Goal: Task Accomplishment & Management: Use online tool/utility

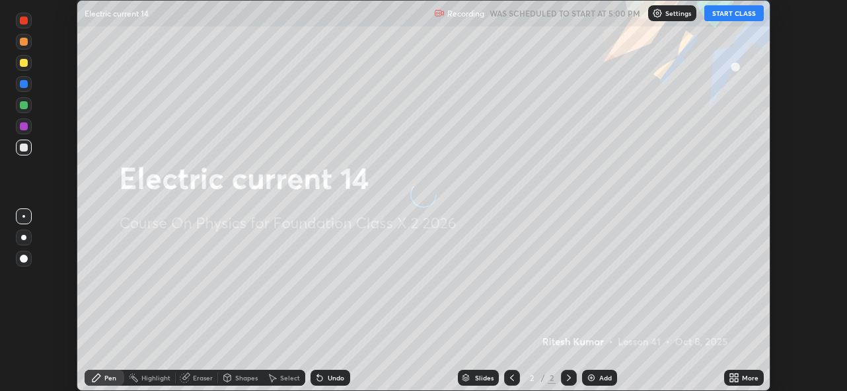
scroll to position [391, 847]
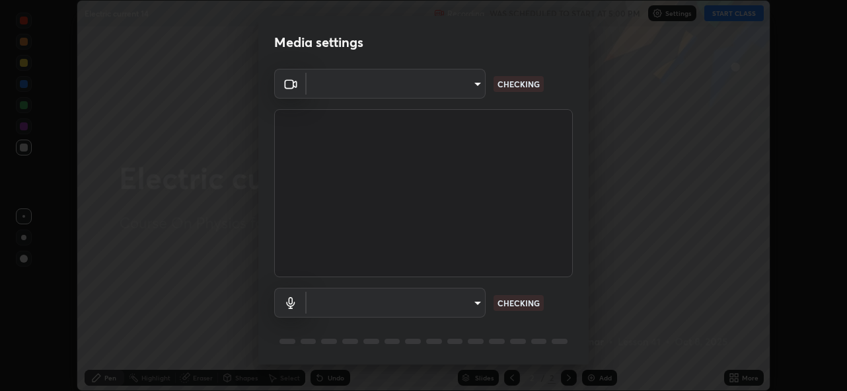
type input "5ae49b96af4897e6a410d98cecc9f5d5c34ce44bf214f7471ac41fe3bf41cfd7"
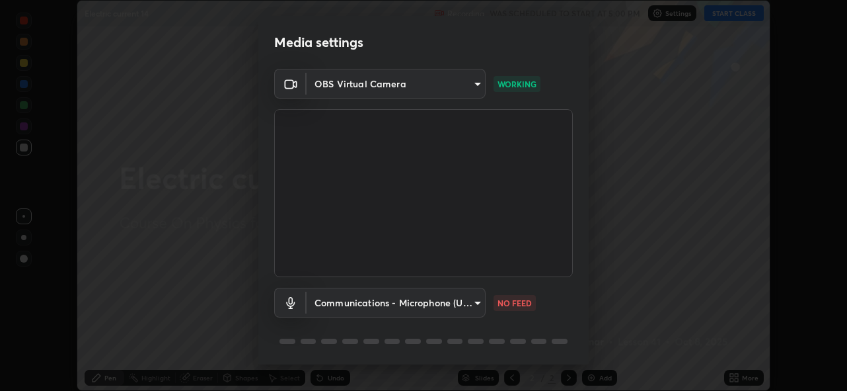
click at [465, 303] on body "Erase all Electric current 14 Recording WAS SCHEDULED TO START AT 5:00 PM Setti…" at bounding box center [423, 195] width 847 height 391
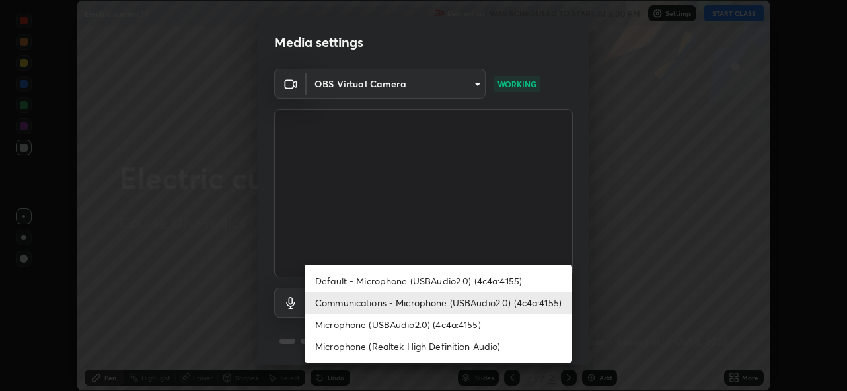
click at [427, 346] on li "Microphone (Realtek High Definition Audio)" at bounding box center [439, 346] width 268 height 22
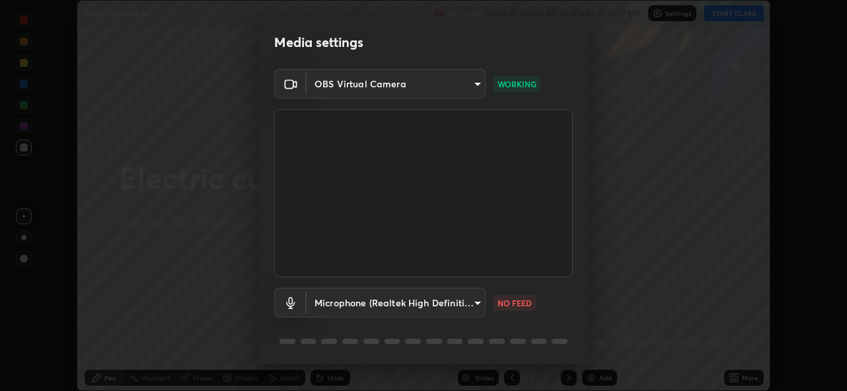
click at [422, 299] on body "Erase all Electric current 14 Recording WAS SCHEDULED TO START AT 5:00 PM Setti…" at bounding box center [423, 195] width 847 height 391
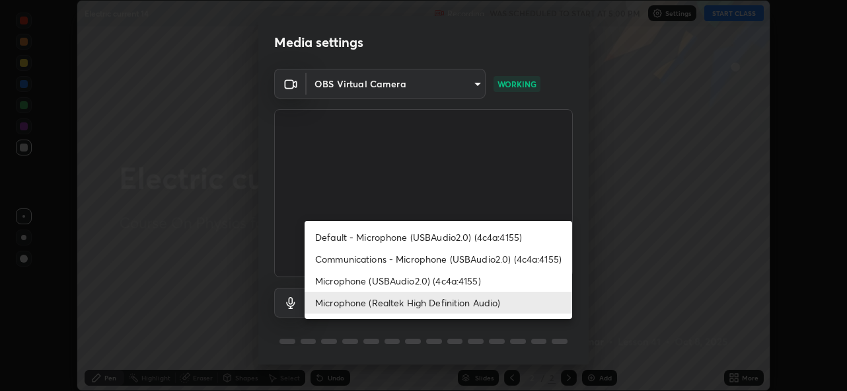
click at [406, 261] on li "Communications - Microphone (USBAudio2.0) (4c4a:4155)" at bounding box center [439, 259] width 268 height 22
type input "communications"
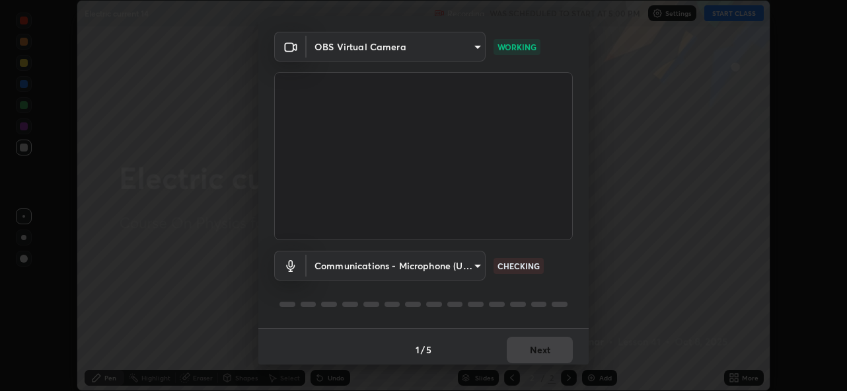
scroll to position [43, 0]
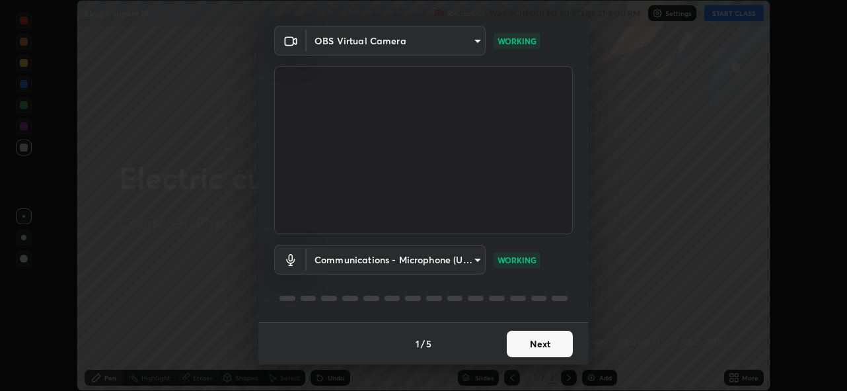
click at [535, 343] on button "Next" at bounding box center [540, 343] width 66 height 26
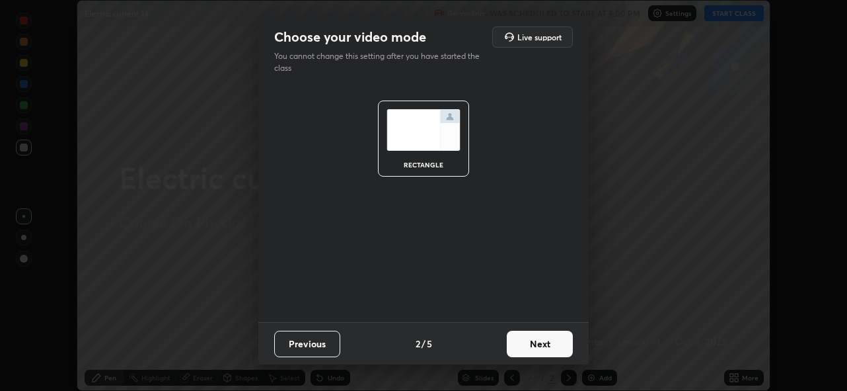
click at [539, 345] on button "Next" at bounding box center [540, 343] width 66 height 26
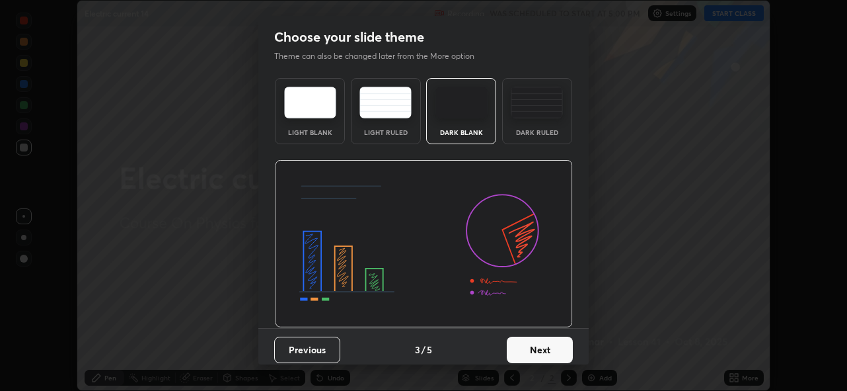
click at [543, 346] on button "Next" at bounding box center [540, 349] width 66 height 26
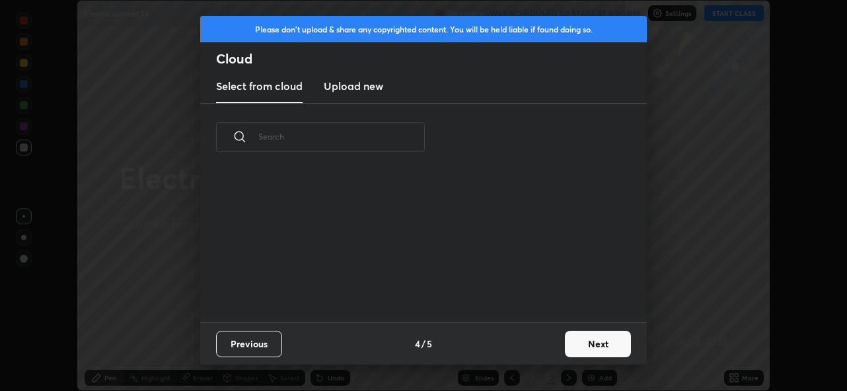
scroll to position [5, 7]
click at [577, 338] on button "Next" at bounding box center [598, 343] width 66 height 26
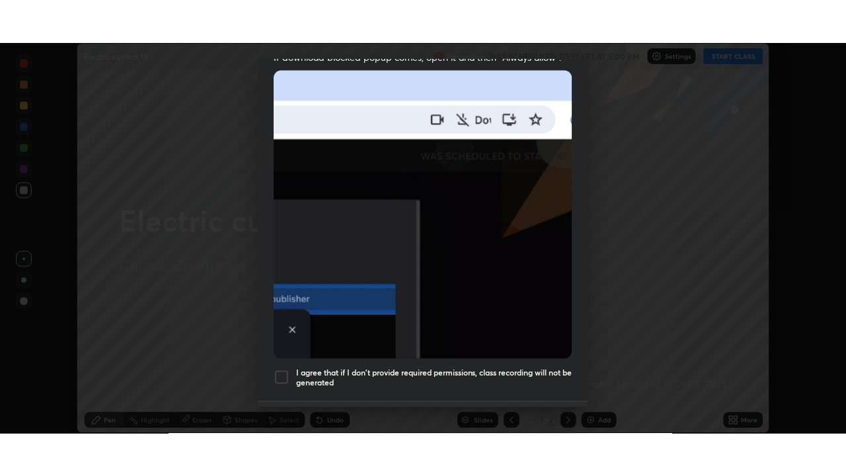
scroll to position [313, 0]
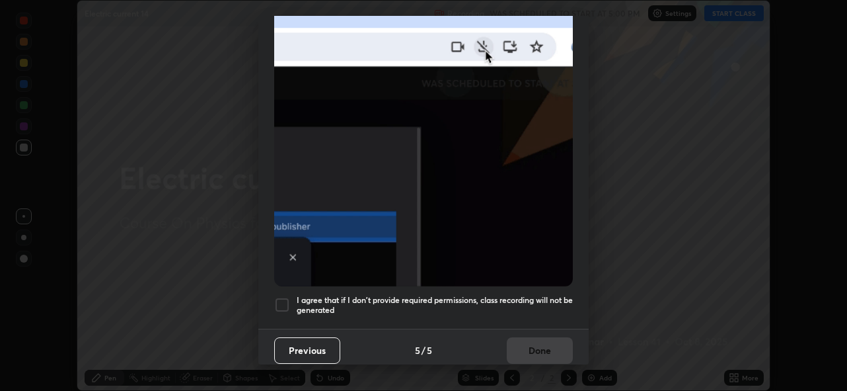
click at [293, 304] on div "I agree that if I don't provide required permissions, class recording will not …" at bounding box center [423, 305] width 299 height 16
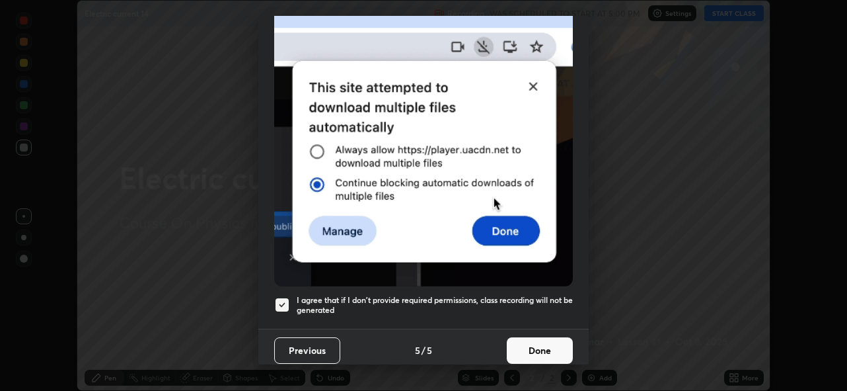
click at [534, 337] on button "Done" at bounding box center [540, 350] width 66 height 26
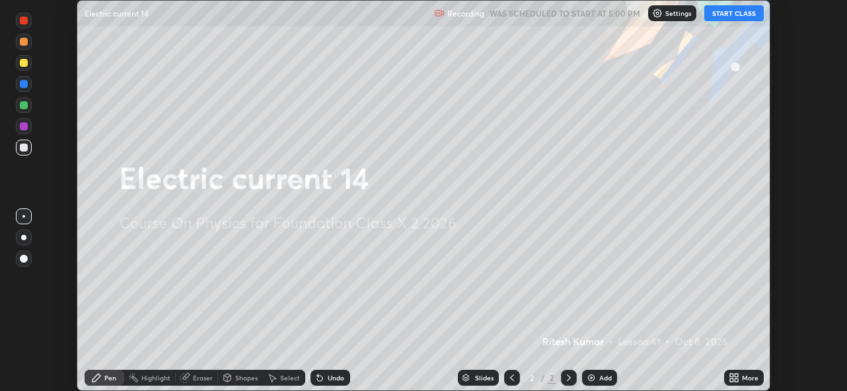
click at [732, 12] on button "START CLASS" at bounding box center [734, 13] width 59 height 16
click at [734, 378] on icon at bounding box center [734, 377] width 11 height 11
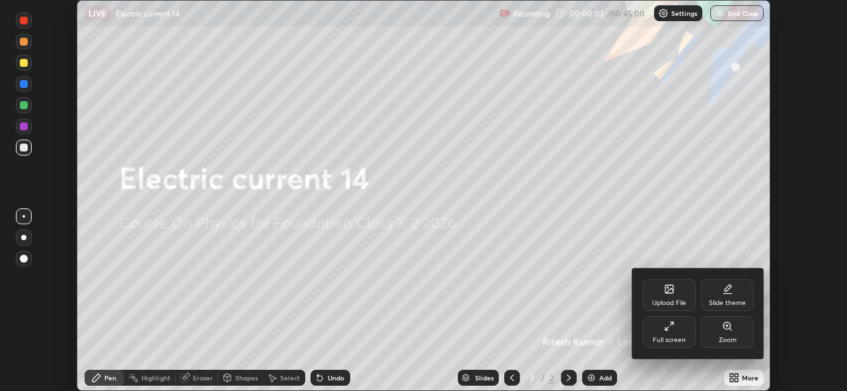
click at [669, 325] on icon at bounding box center [669, 326] width 11 height 11
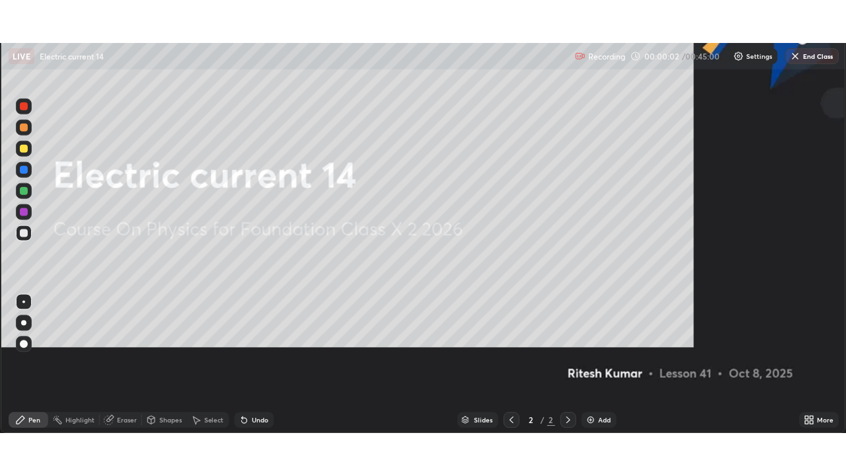
scroll to position [476, 846]
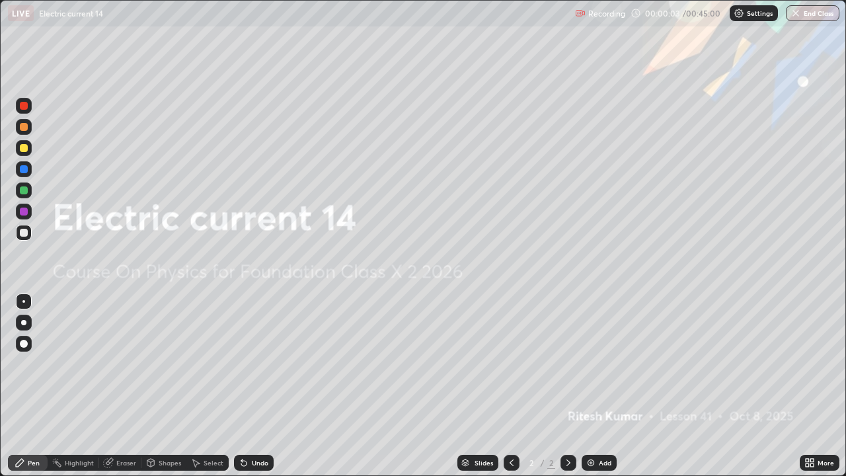
click at [591, 390] on img at bounding box center [591, 462] width 11 height 11
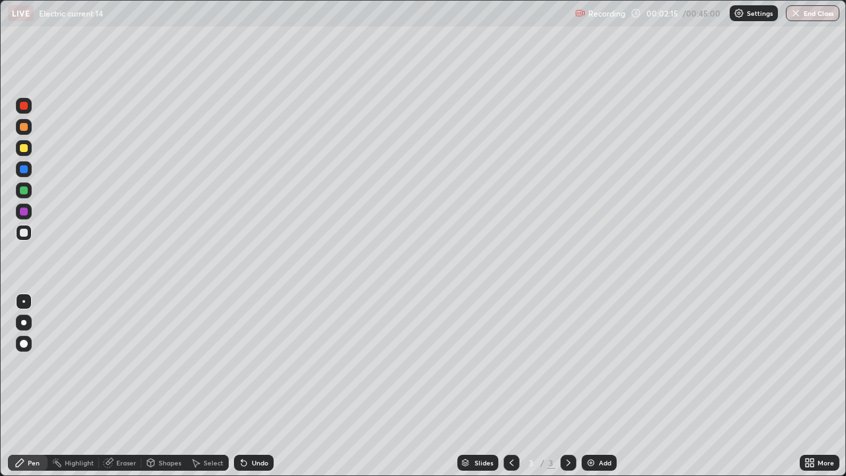
click at [19, 129] on div at bounding box center [24, 127] width 16 height 16
click at [24, 192] on div at bounding box center [24, 190] width 8 height 8
click at [30, 213] on div at bounding box center [24, 212] width 16 height 16
click at [29, 230] on div at bounding box center [24, 233] width 16 height 16
click at [27, 187] on div at bounding box center [24, 190] width 8 height 8
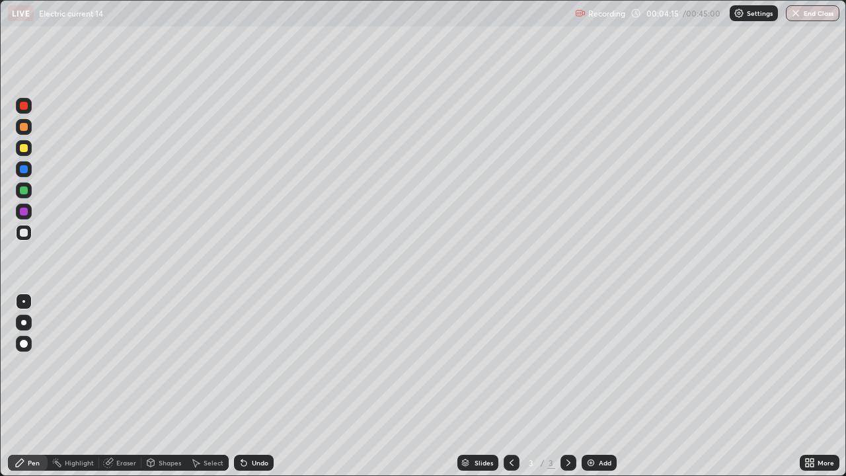
click at [26, 186] on div at bounding box center [24, 190] width 16 height 16
click at [26, 188] on div at bounding box center [24, 190] width 8 height 8
click at [24, 212] on div at bounding box center [24, 212] width 8 height 8
click at [23, 236] on div at bounding box center [24, 233] width 8 height 8
click at [24, 128] on div at bounding box center [24, 127] width 8 height 8
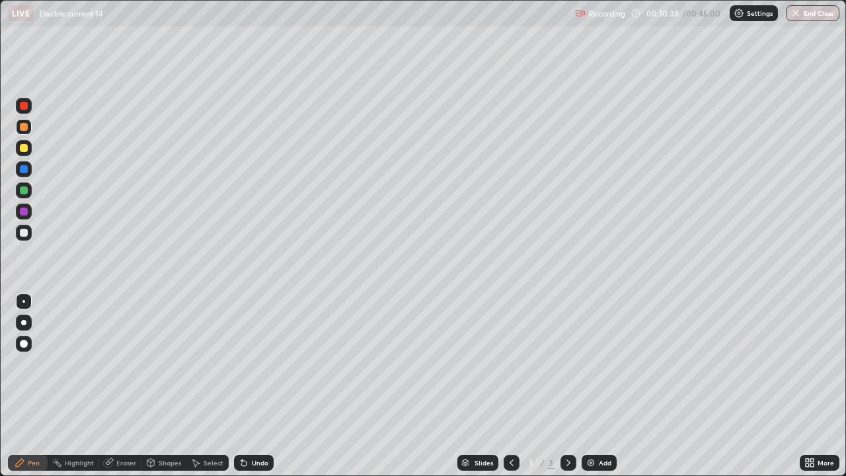
click at [26, 126] on div at bounding box center [24, 127] width 8 height 8
click at [22, 106] on div at bounding box center [24, 106] width 8 height 8
click at [22, 190] on div at bounding box center [24, 190] width 8 height 8
click at [586, 390] on img at bounding box center [591, 462] width 11 height 11
click at [510, 390] on icon at bounding box center [511, 462] width 11 height 11
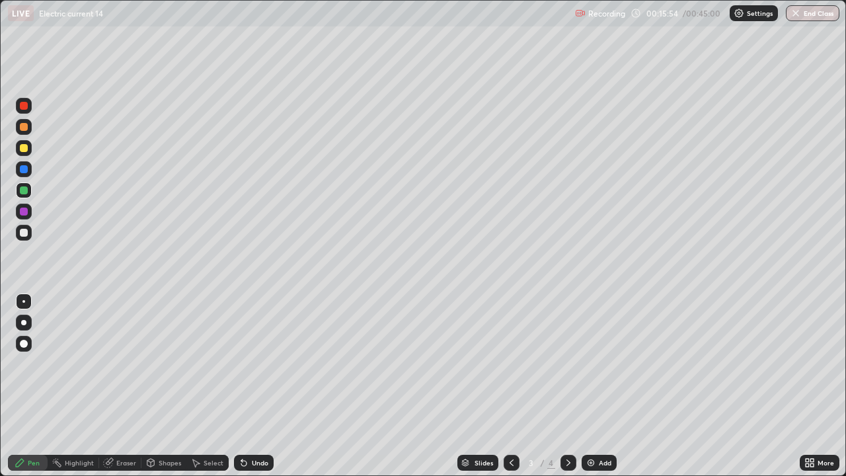
click at [568, 390] on icon at bounding box center [568, 462] width 4 height 7
click at [20, 130] on div at bounding box center [24, 127] width 16 height 16
click at [510, 390] on icon at bounding box center [511, 462] width 11 height 11
click at [567, 390] on icon at bounding box center [568, 462] width 11 height 11
click at [594, 390] on img at bounding box center [591, 462] width 11 height 11
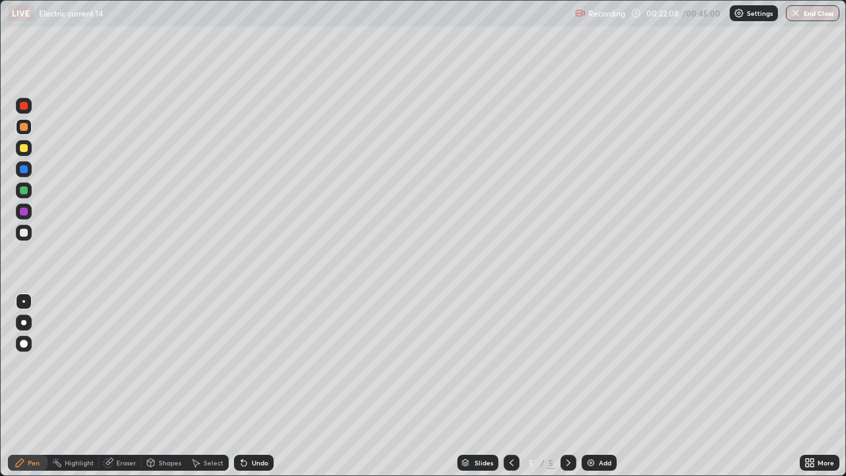
click at [22, 150] on div at bounding box center [24, 148] width 8 height 8
click at [21, 106] on div at bounding box center [24, 106] width 8 height 8
click at [24, 233] on div at bounding box center [24, 233] width 8 height 8
click at [124, 390] on div "Eraser" at bounding box center [126, 462] width 20 height 7
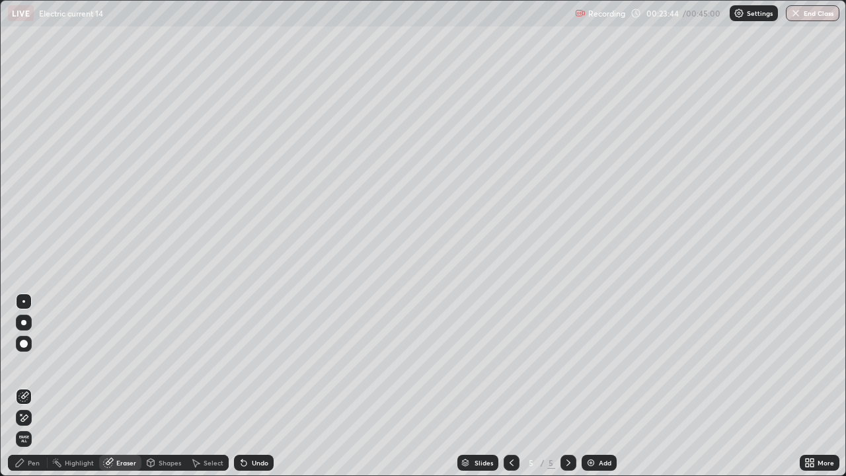
click at [34, 390] on div "Pen" at bounding box center [28, 463] width 40 height 16
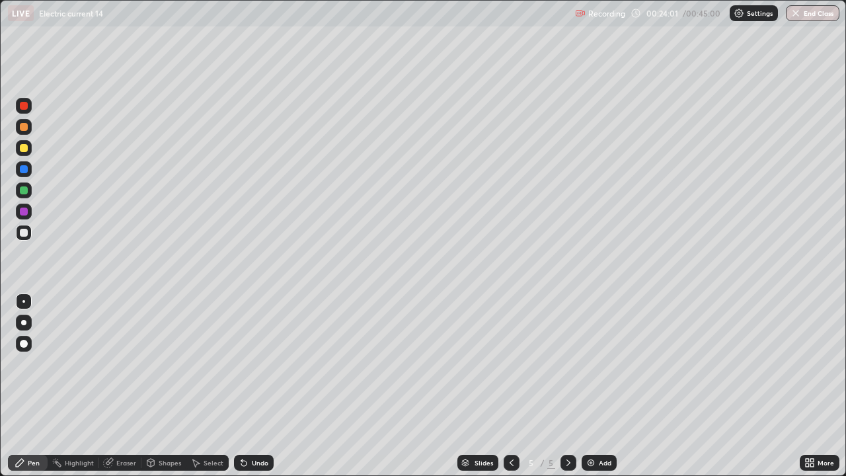
click at [24, 216] on div at bounding box center [24, 212] width 16 height 16
click at [24, 148] on div at bounding box center [24, 148] width 8 height 8
click at [593, 390] on div "Add" at bounding box center [599, 463] width 35 height 16
click at [26, 212] on div at bounding box center [24, 212] width 8 height 8
click at [24, 231] on div at bounding box center [24, 233] width 8 height 8
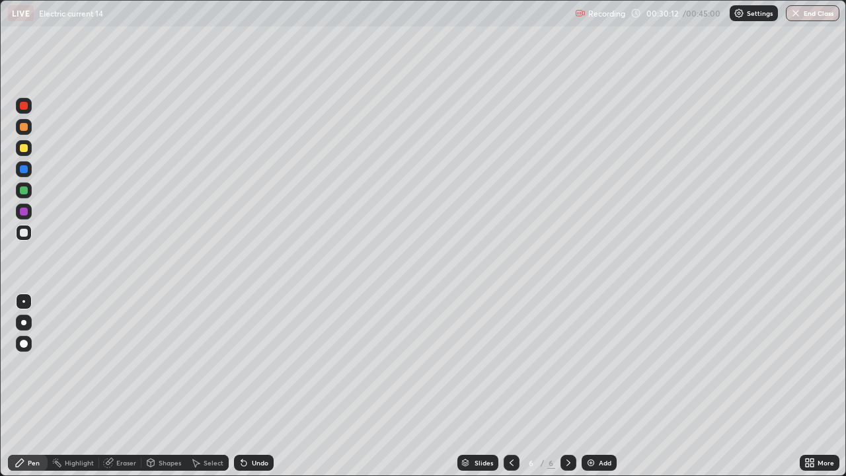
click at [24, 126] on div at bounding box center [24, 127] width 8 height 8
click at [132, 390] on div "Eraser" at bounding box center [126, 462] width 20 height 7
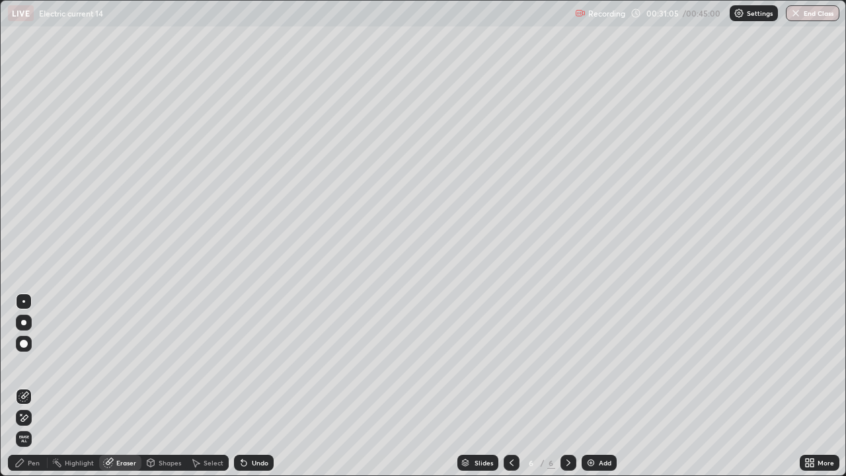
click at [44, 390] on div "Pen" at bounding box center [28, 463] width 40 height 16
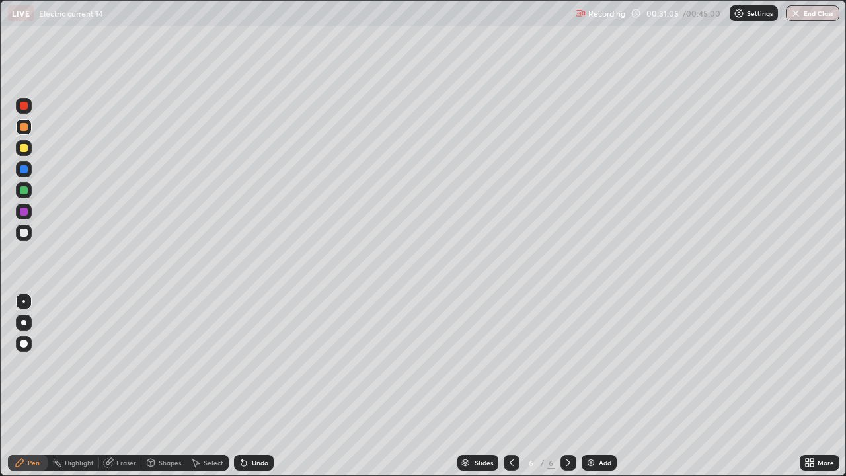
click at [53, 390] on circle at bounding box center [52, 461] width 1 height 1
click at [36, 390] on div "Pen" at bounding box center [34, 462] width 12 height 7
click at [209, 390] on div "Select" at bounding box center [214, 462] width 20 height 7
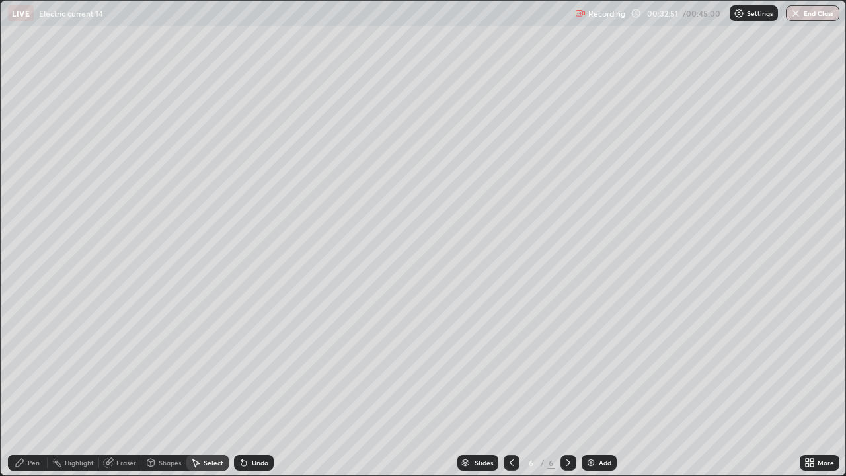
click at [213, 390] on div "Select" at bounding box center [214, 462] width 20 height 7
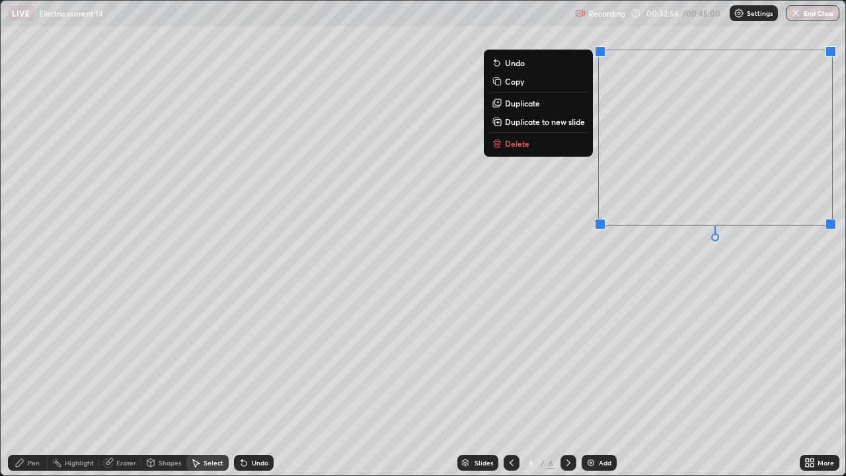
click at [520, 143] on p "Delete" at bounding box center [517, 143] width 24 height 11
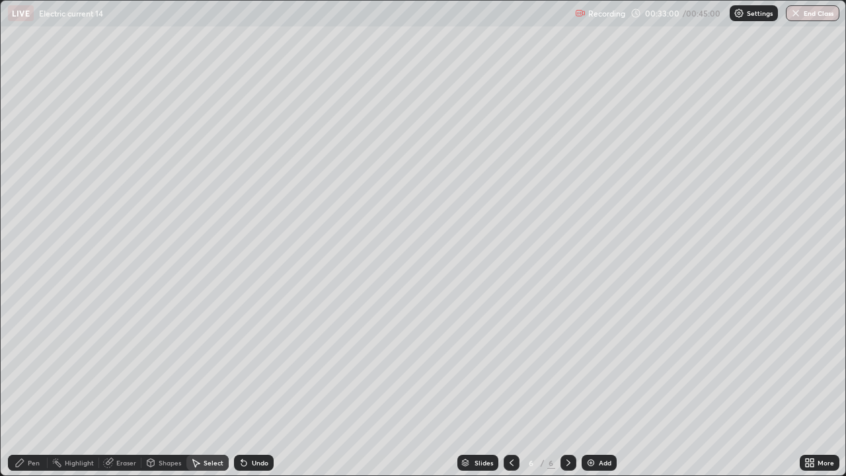
click at [130, 390] on div "Eraser" at bounding box center [126, 462] width 20 height 7
click at [38, 390] on div "Pen" at bounding box center [34, 462] width 12 height 7
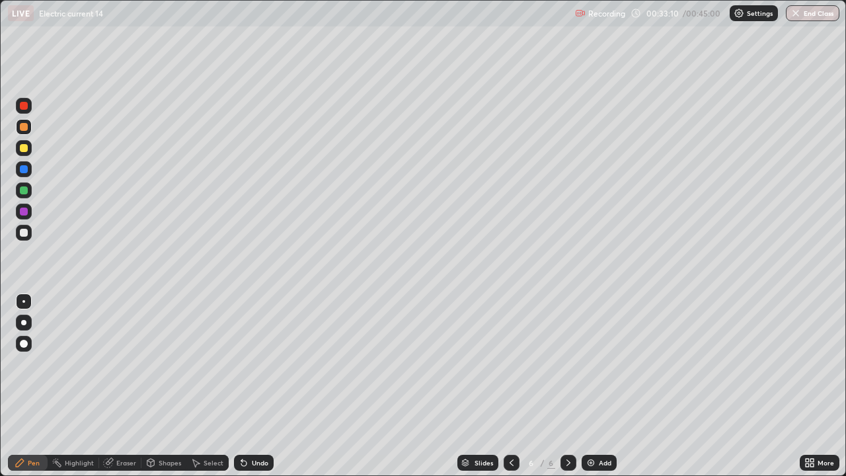
click at [38, 390] on div "Pen" at bounding box center [28, 463] width 40 height 16
click at [41, 390] on div "Pen" at bounding box center [28, 463] width 40 height 16
click at [586, 390] on img at bounding box center [591, 462] width 11 height 11
click at [590, 390] on div "Add" at bounding box center [599, 463] width 35 height 16
click at [29, 208] on div at bounding box center [24, 212] width 16 height 16
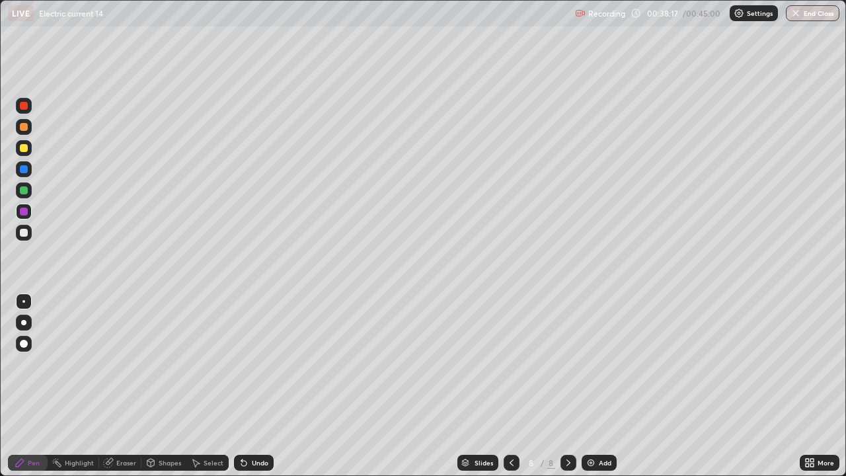
click at [29, 143] on div at bounding box center [24, 148] width 16 height 16
click at [599, 390] on div "Add" at bounding box center [605, 462] width 13 height 7
click at [802, 10] on button "End Class" at bounding box center [813, 13] width 52 height 16
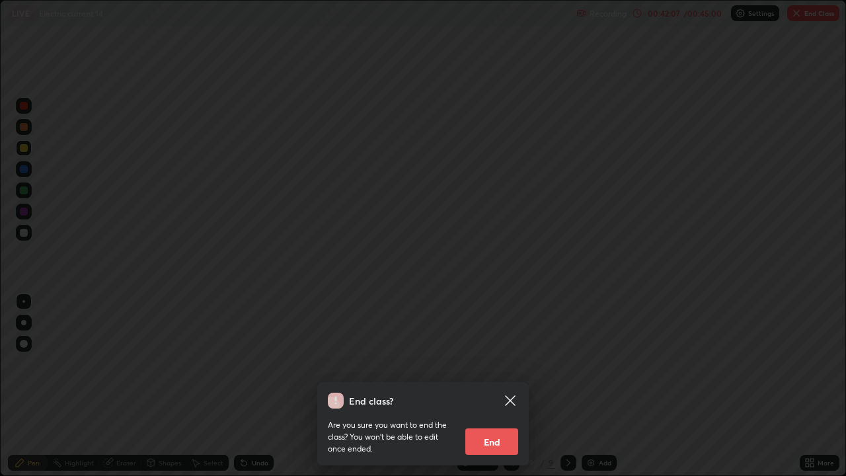
click at [494, 390] on button "End" at bounding box center [491, 441] width 53 height 26
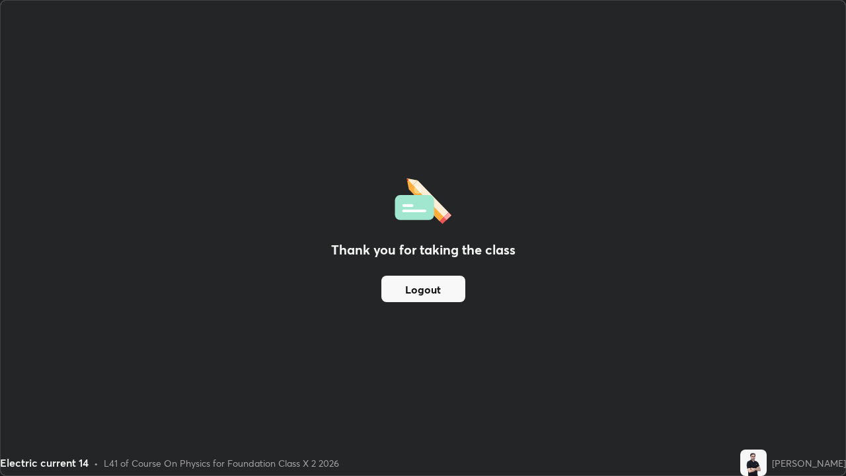
click at [452, 291] on button "Logout" at bounding box center [423, 289] width 84 height 26
